Goal: Information Seeking & Learning: Understand process/instructions

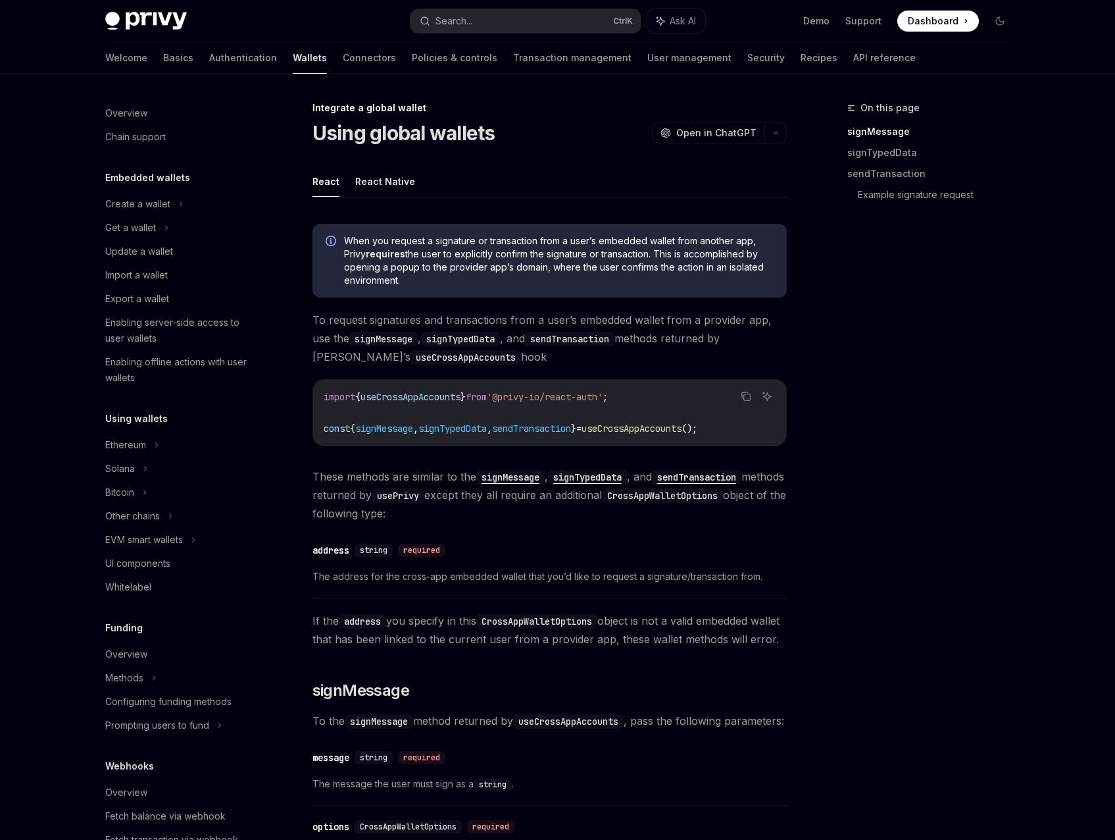
scroll to position [465, 0]
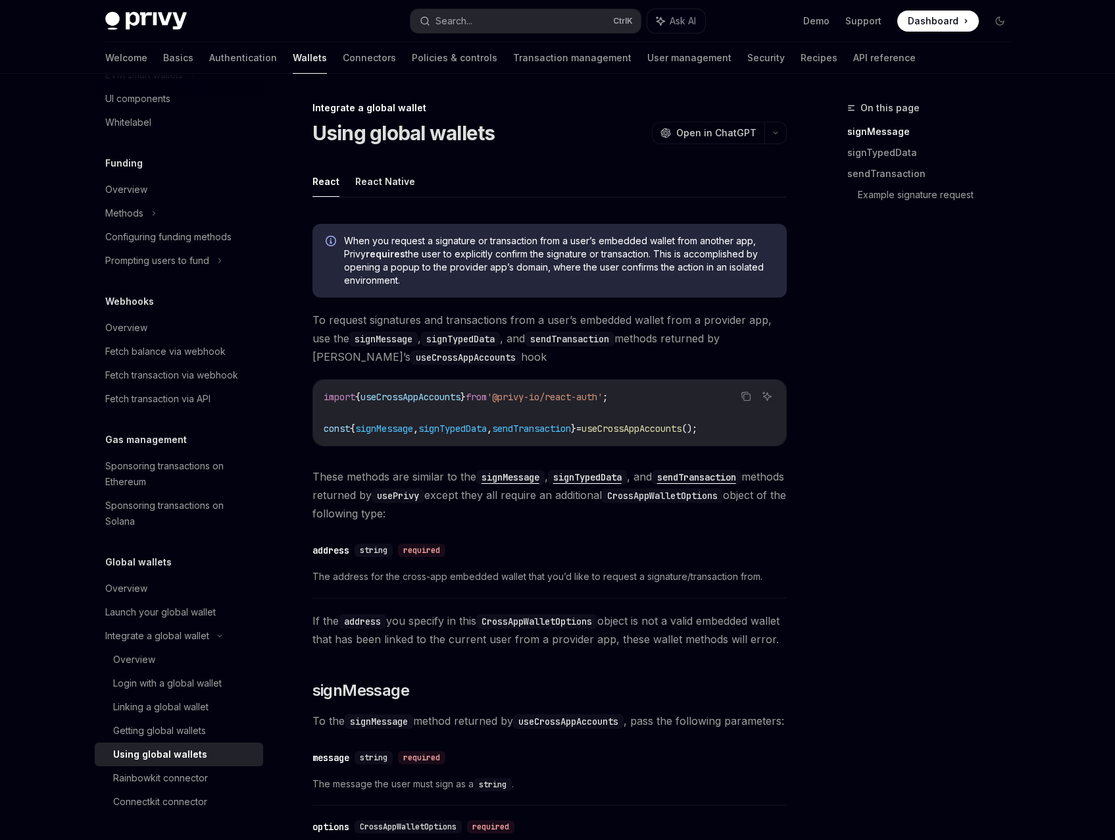
click at [854, 55] on link "API reference" at bounding box center [885, 58] width 63 height 32
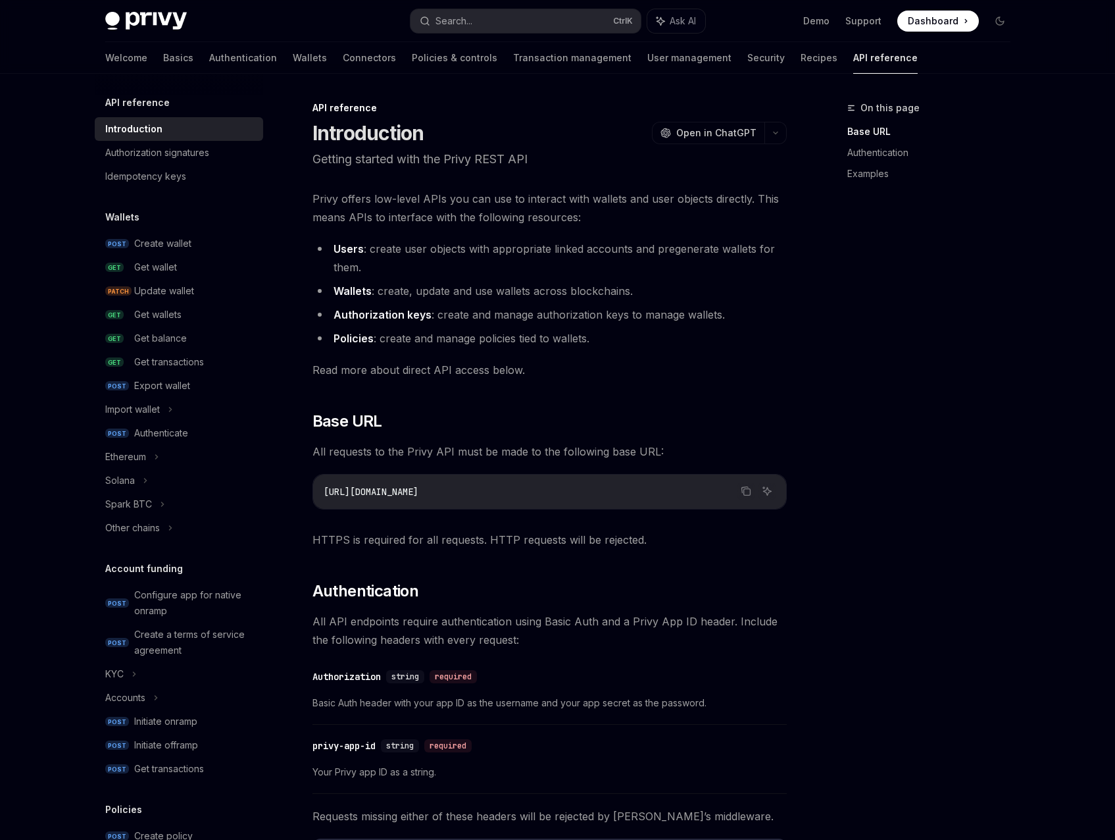
click at [157, 457] on icon at bounding box center [156, 457] width 2 height 4
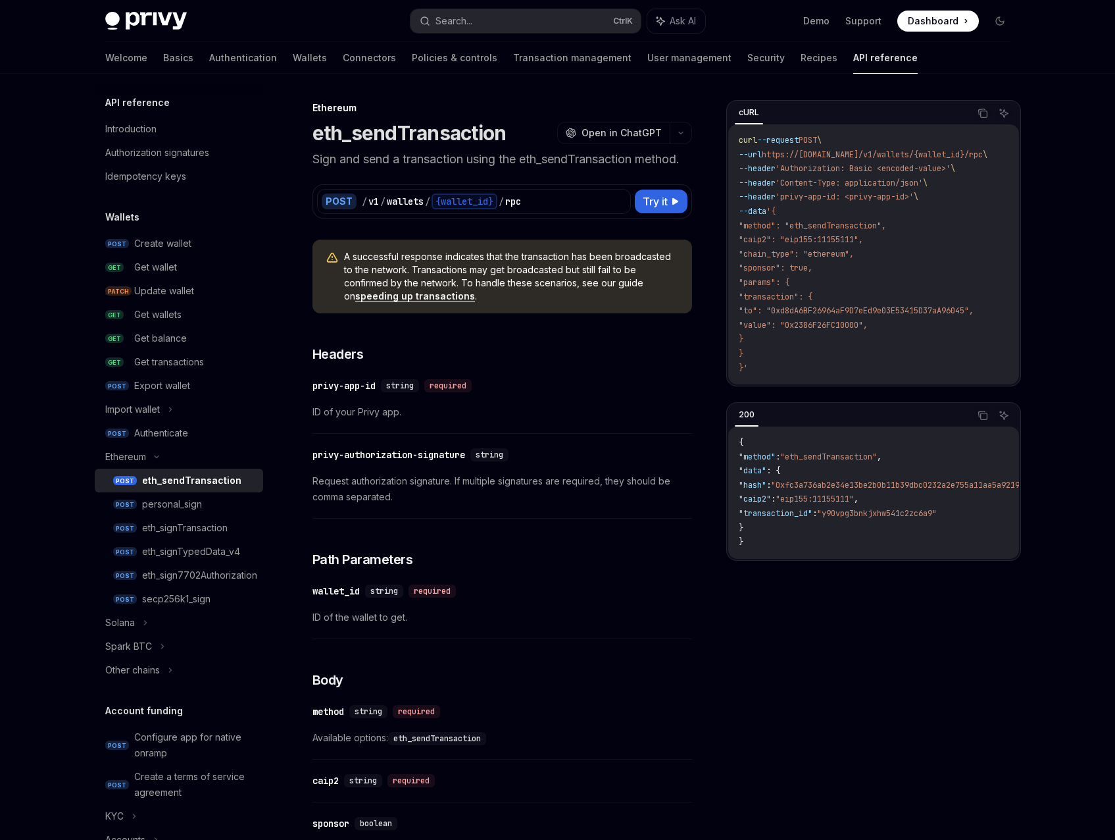
click at [208, 553] on div "eth_signTypedData_v4" at bounding box center [191, 552] width 98 height 16
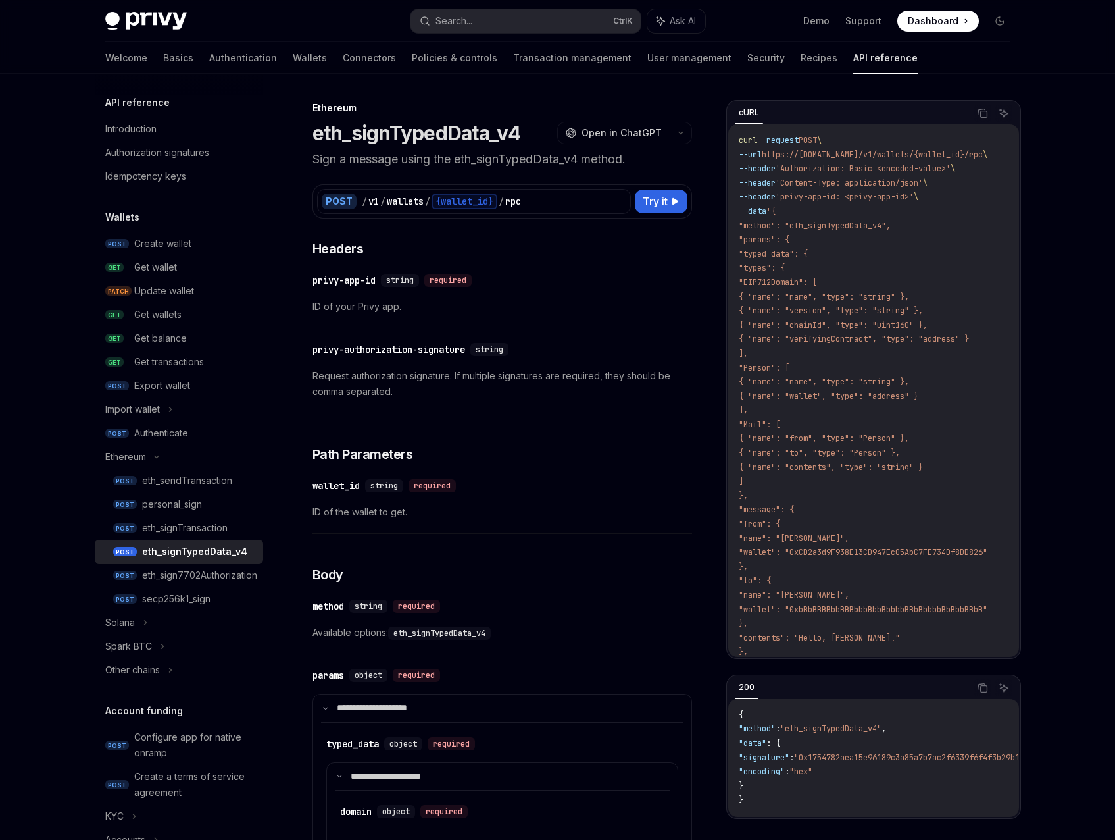
click at [209, 532] on div "eth_signTransaction" at bounding box center [185, 528] width 86 height 16
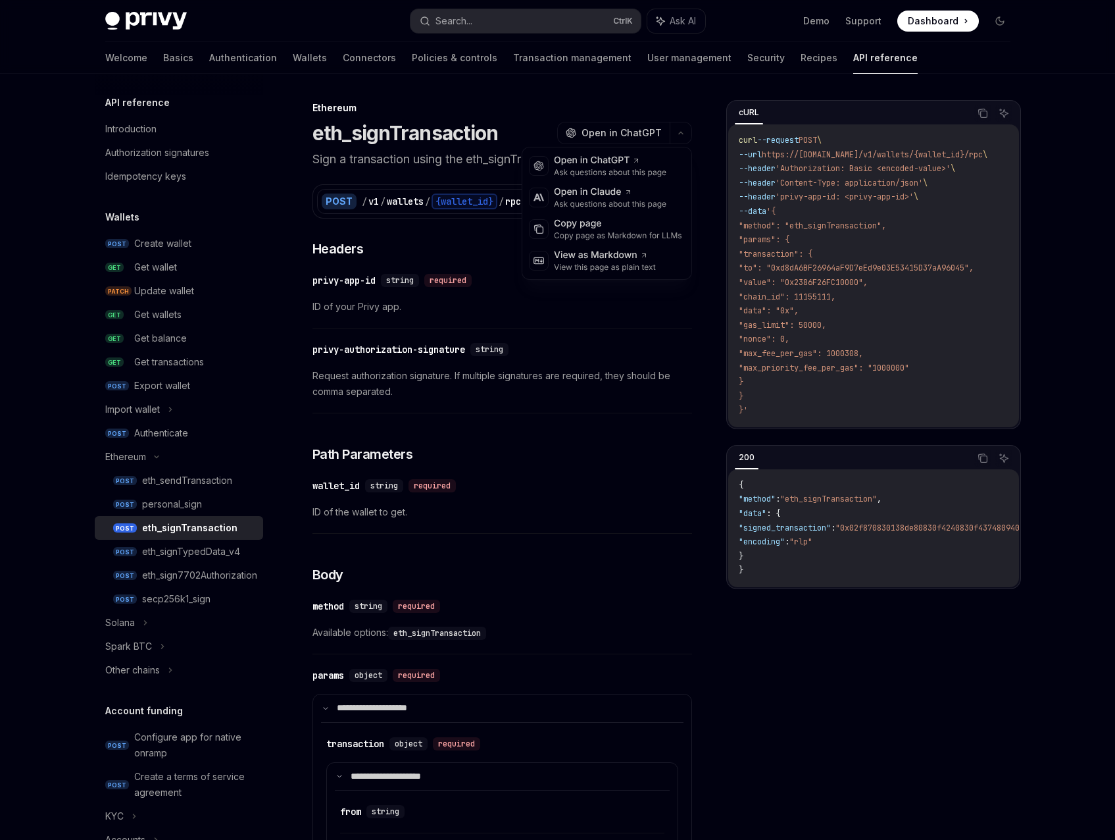
click at [683, 133] on icon "button" at bounding box center [681, 132] width 16 height 5
click at [209, 576] on div "eth_sign7702Authorization" at bounding box center [199, 575] width 115 height 16
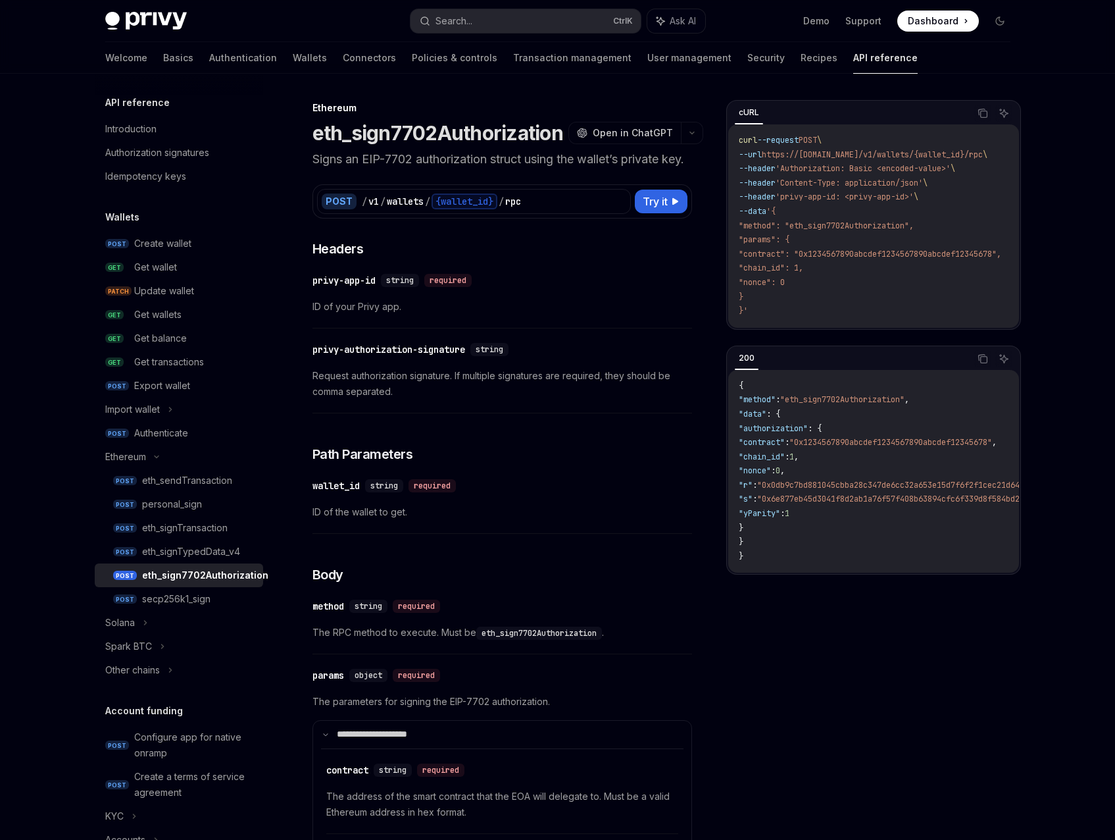
click at [213, 489] on link "POST eth_sendTransaction" at bounding box center [179, 481] width 168 height 24
type textarea "*"
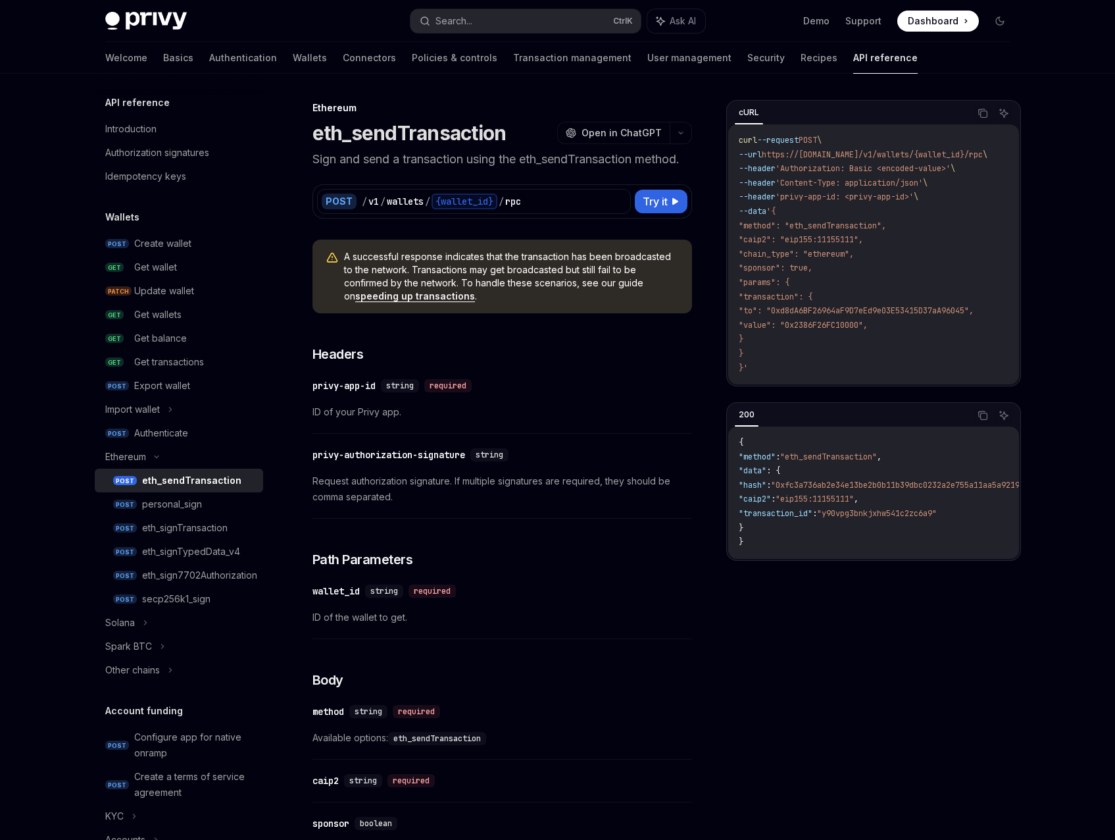
click at [517, 20] on button "Search... Ctrl K" at bounding box center [526, 21] width 230 height 24
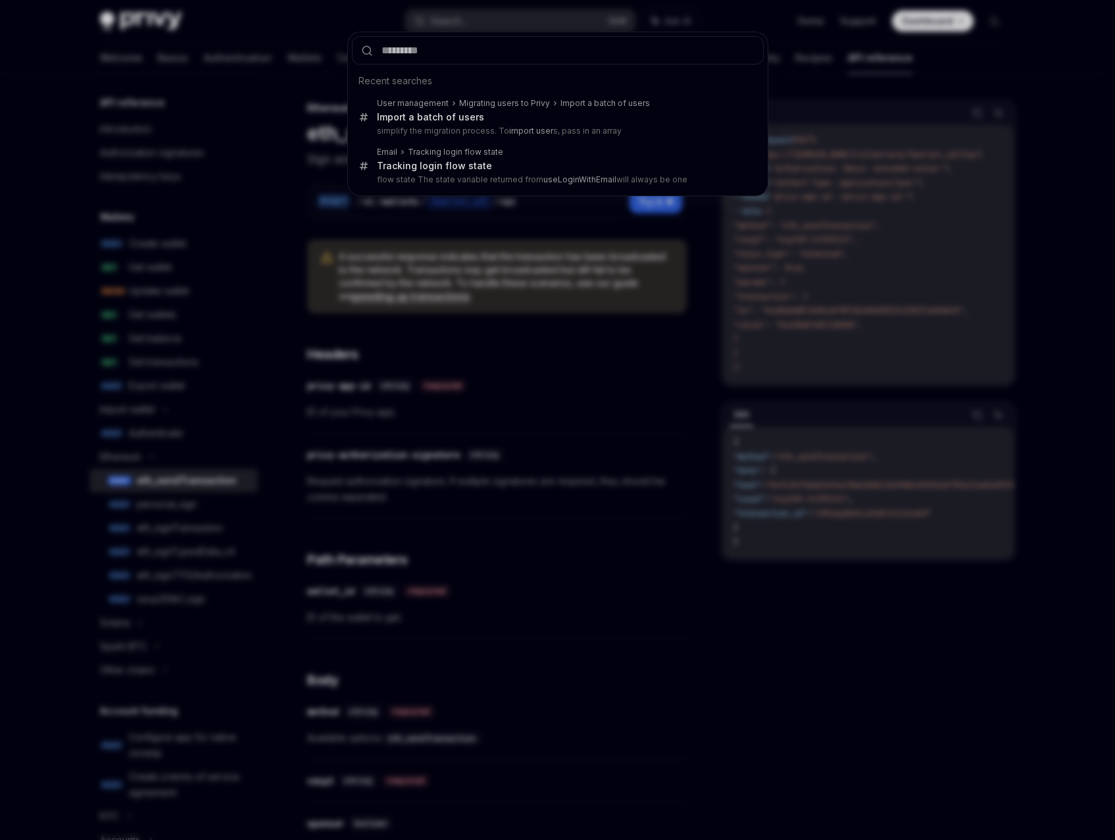
type input "********"
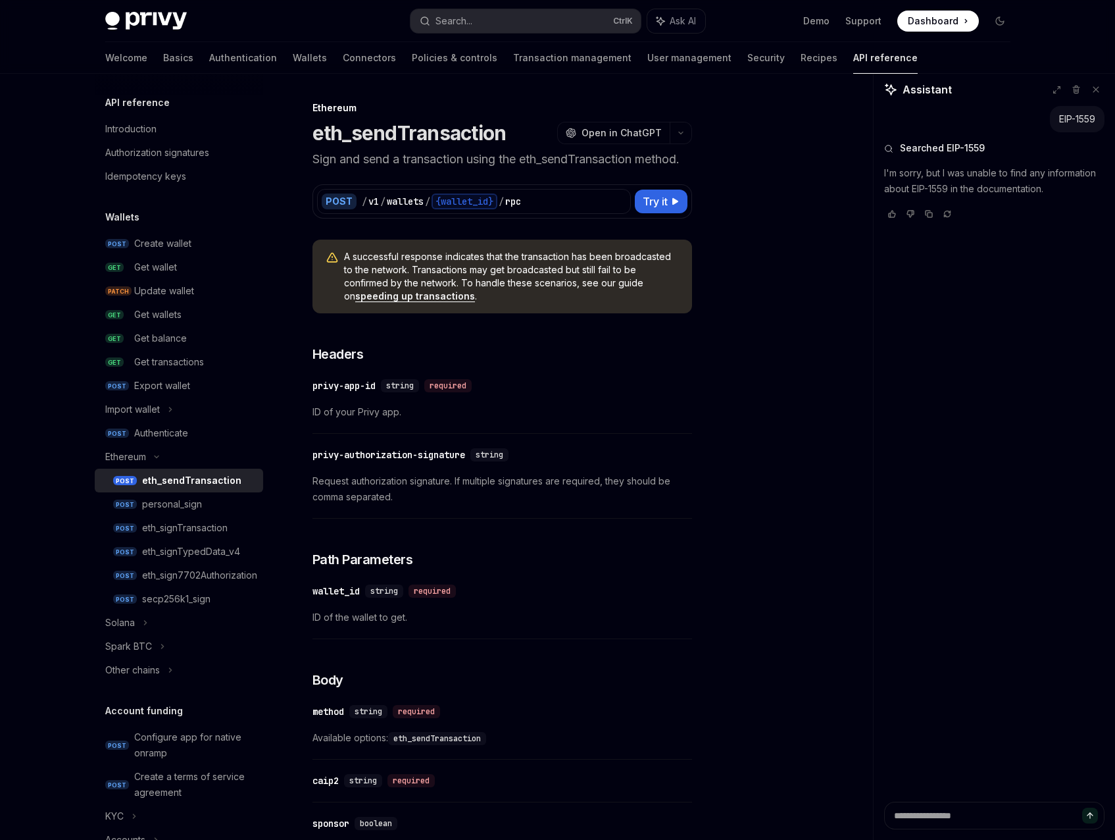
click at [465, 18] on div "Search..." at bounding box center [454, 21] width 37 height 16
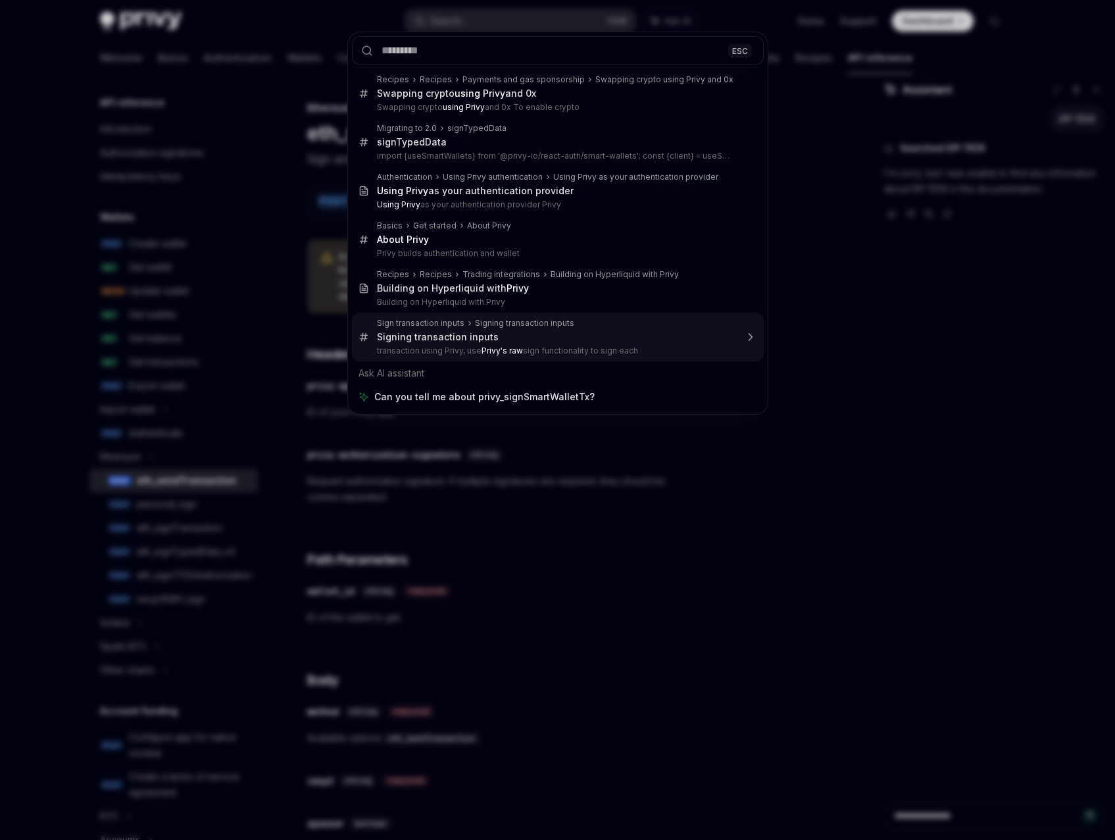
scroll to position [145, 0]
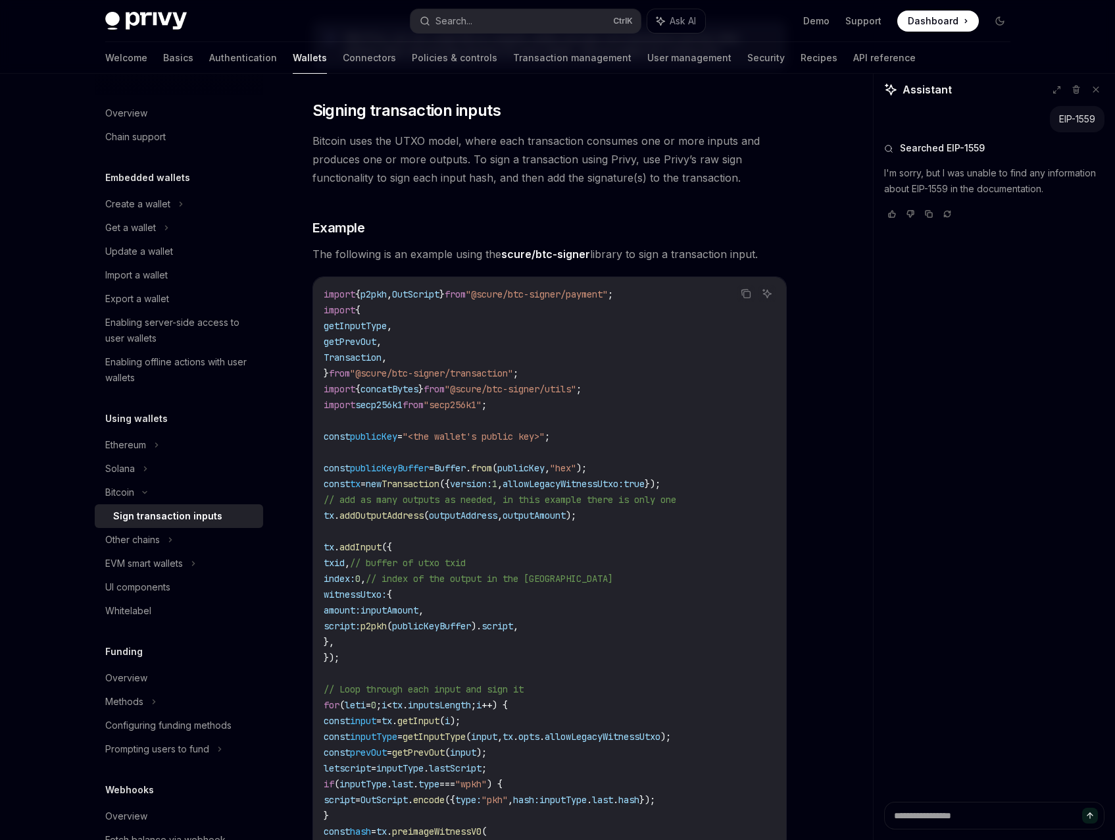
click at [153, 216] on div "Ethereum" at bounding box center [179, 204] width 168 height 24
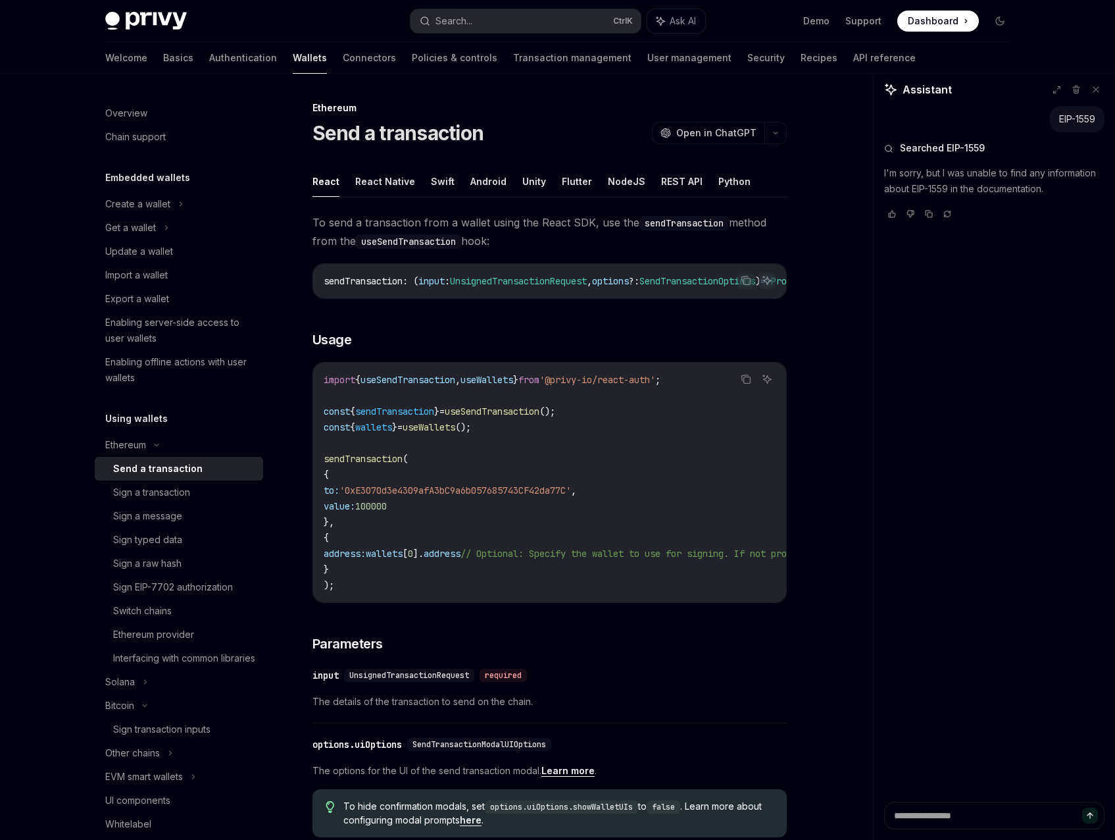
click at [193, 589] on div "Sign EIP-7702 authorization" at bounding box center [173, 587] width 120 height 16
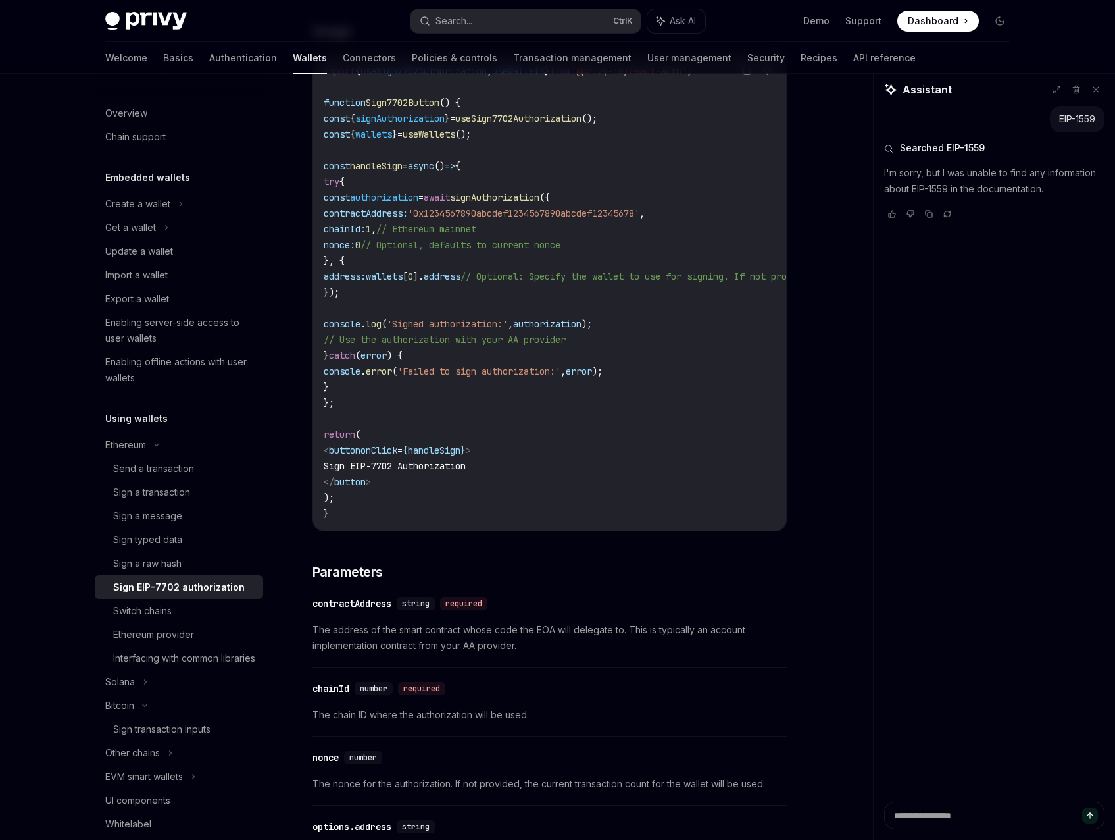
scroll to position [526, 0]
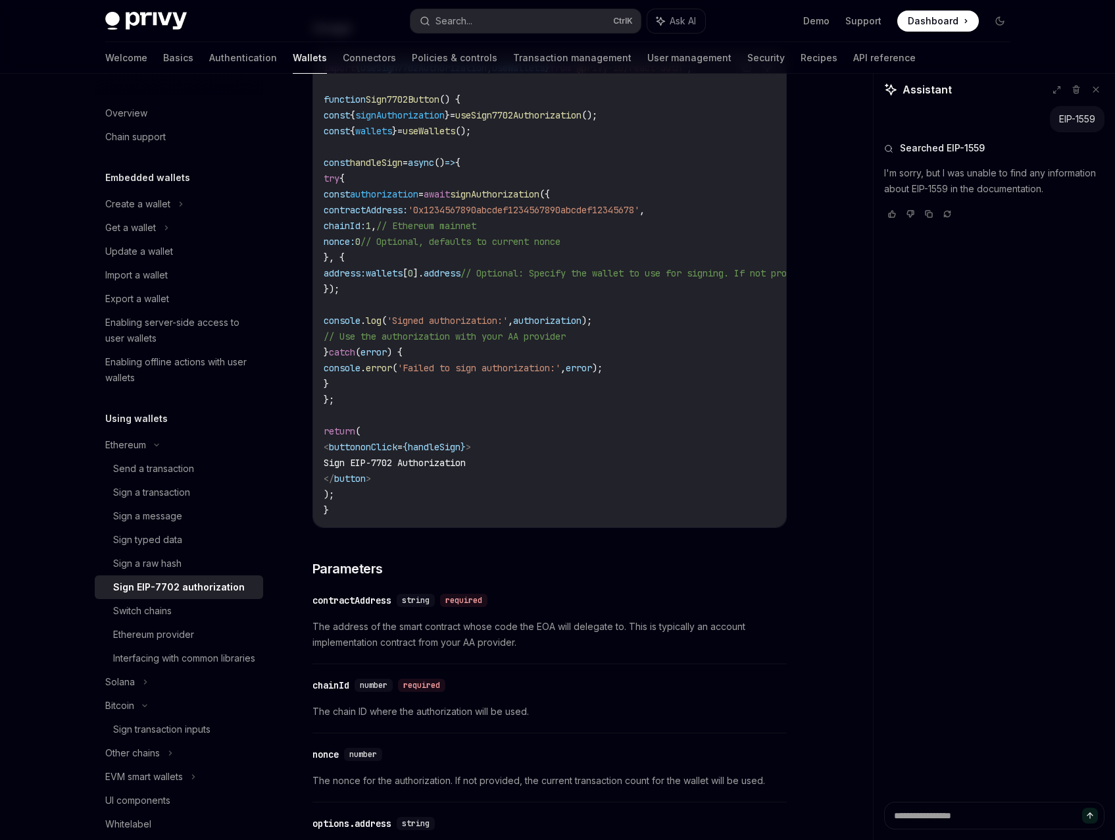
click at [170, 493] on div "Sign a transaction" at bounding box center [151, 492] width 77 height 16
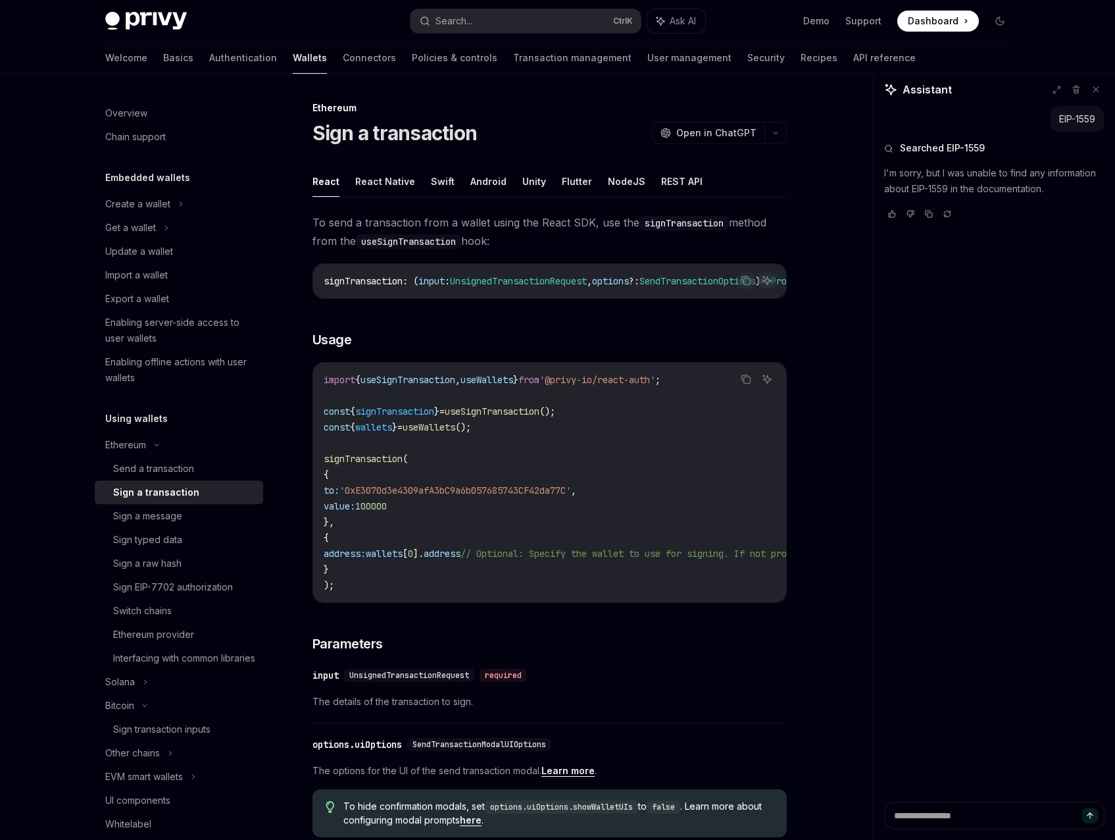
click at [624, 183] on button "NodeJS" at bounding box center [627, 181] width 38 height 31
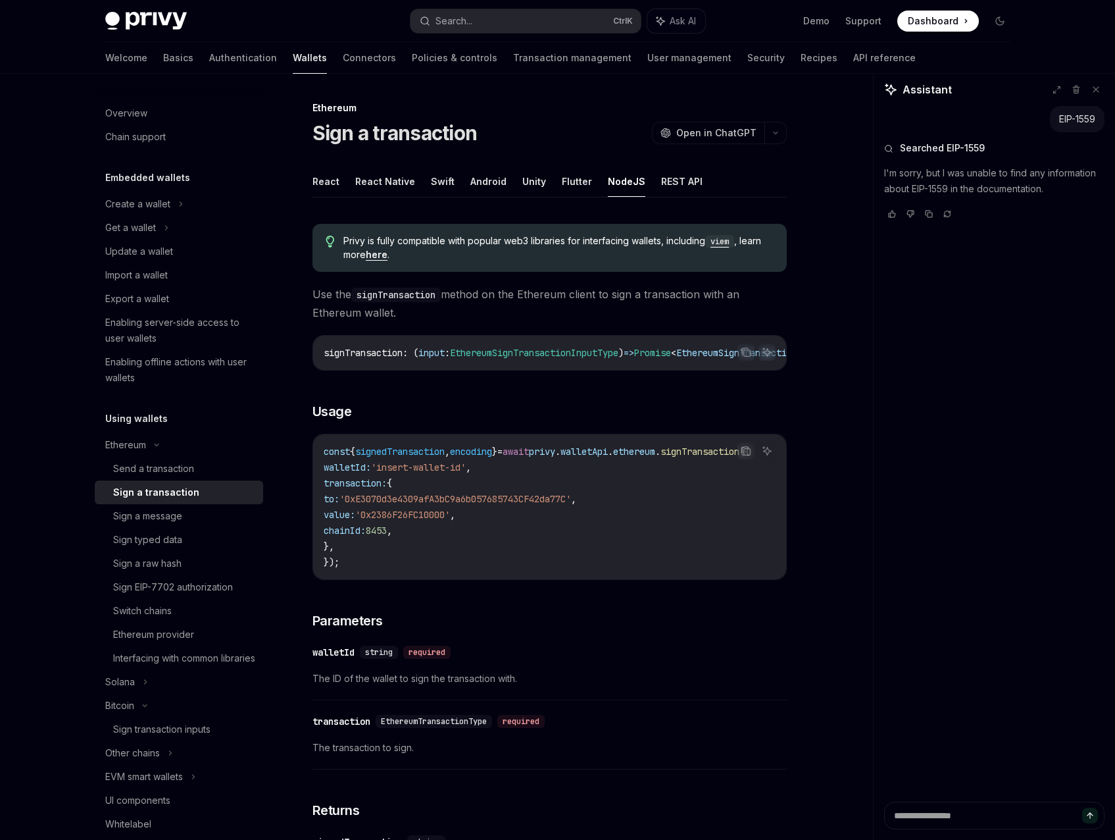
click at [679, 185] on button "REST API" at bounding box center [681, 181] width 41 height 31
type textarea "*"
